Goal: Transaction & Acquisition: Purchase product/service

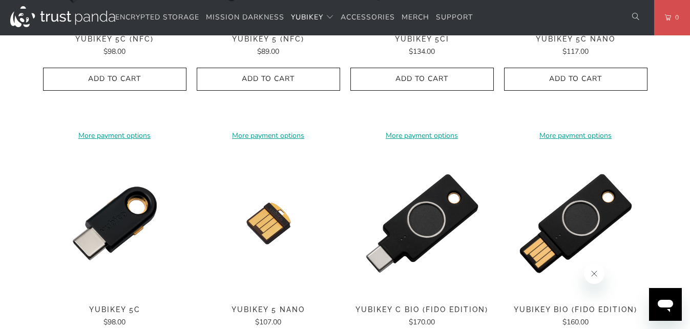
scroll to position [738, 0]
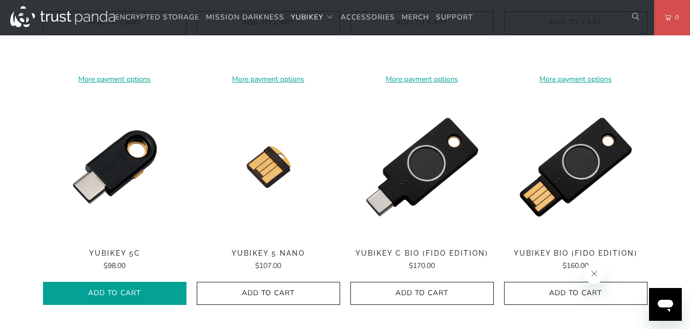
click at [129, 292] on span "Add to Cart" at bounding box center [115, 293] width 122 height 9
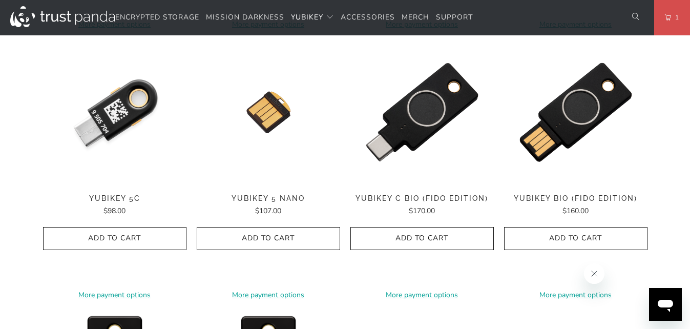
scroll to position [799, 0]
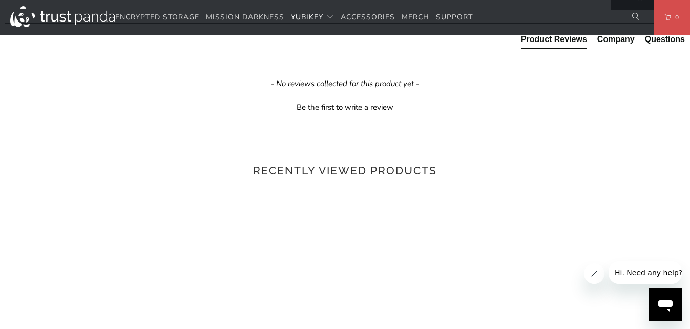
scroll to position [553, 0]
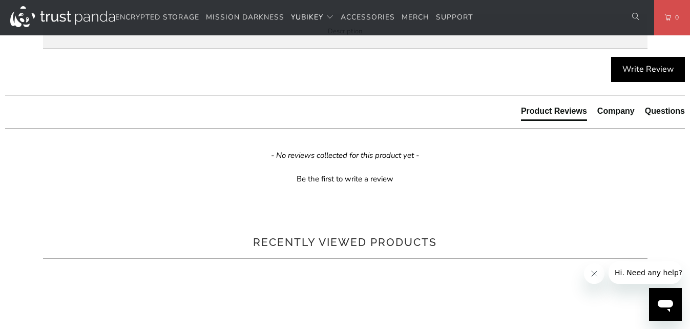
click at [0, 0] on span "Specifications" at bounding box center [0, 0] width 0 height 0
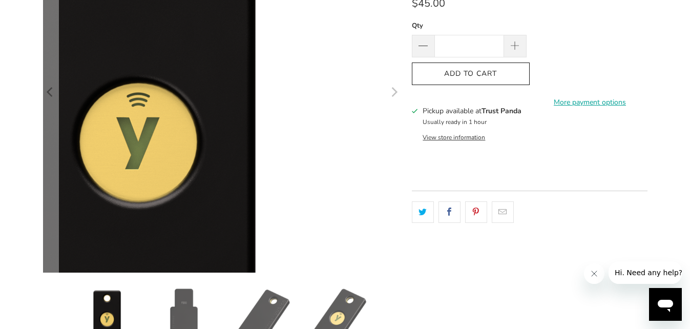
scroll to position [184, 0]
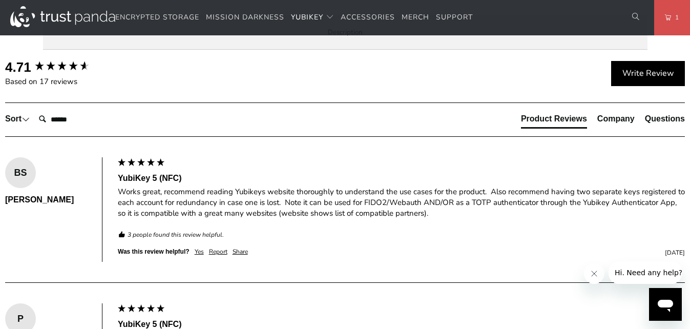
scroll to position [553, 0]
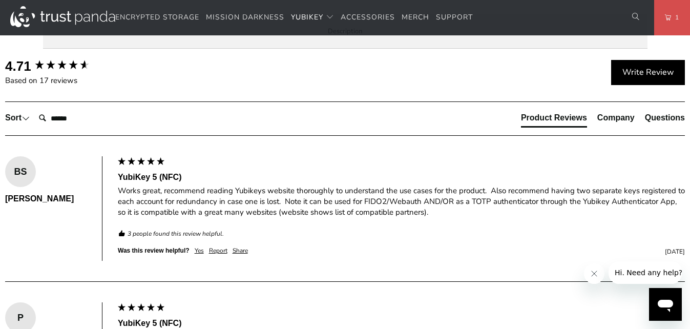
click at [0, 0] on span "Specifications" at bounding box center [0, 0] width 0 height 0
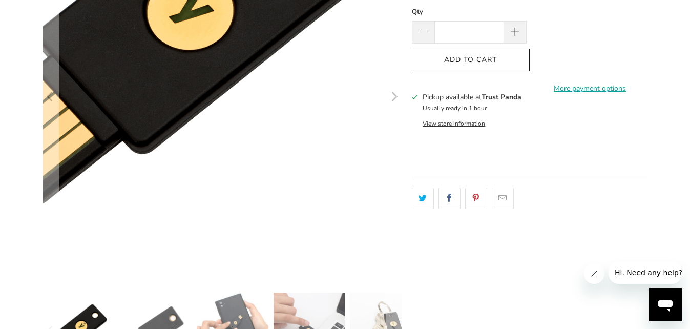
scroll to position [123, 0]
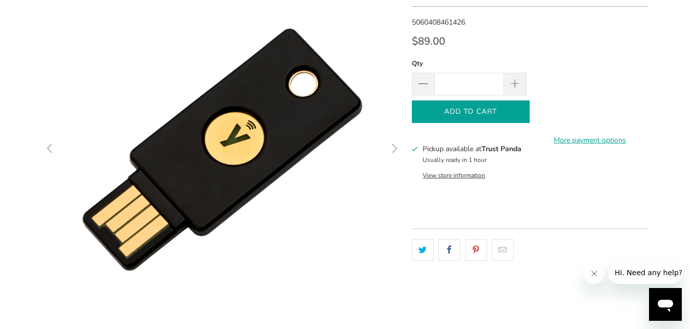
click at [465, 113] on icon "button" at bounding box center [471, 111] width 16 height 16
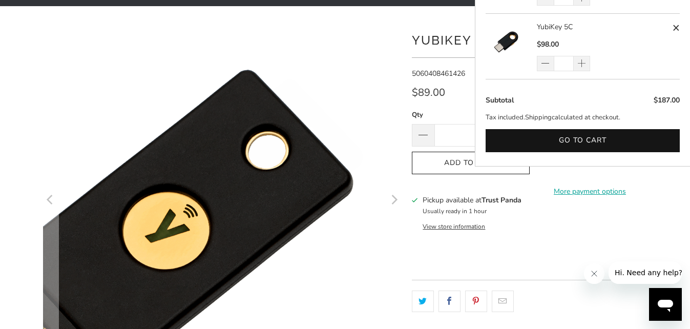
scroll to position [0, 0]
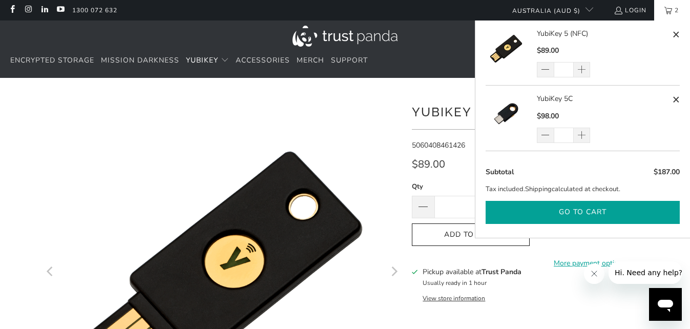
click at [593, 209] on button "Go to cart" at bounding box center [583, 212] width 194 height 23
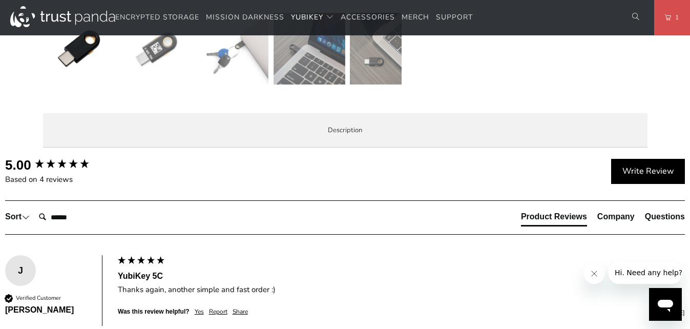
scroll to position [369, 0]
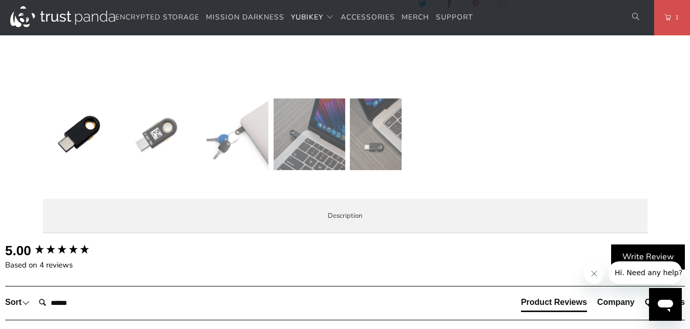
click at [0, 0] on li "Specifications" at bounding box center [0, 0] width 0 height 0
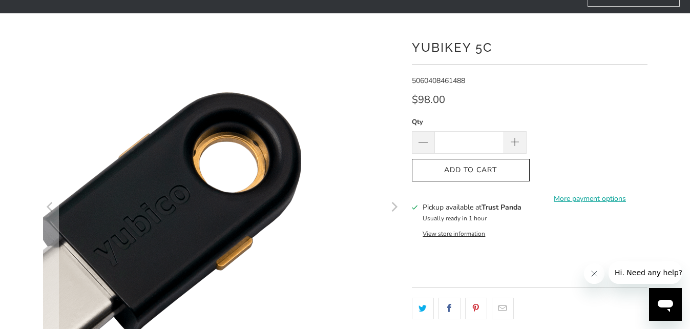
scroll to position [61, 0]
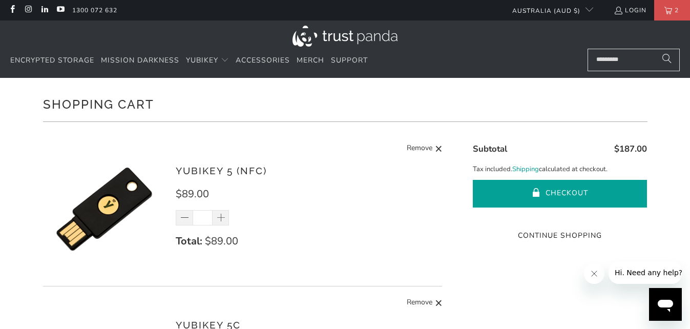
click at [559, 188] on button "Checkout" at bounding box center [560, 194] width 174 height 28
